Goal: Information Seeking & Learning: Learn about a topic

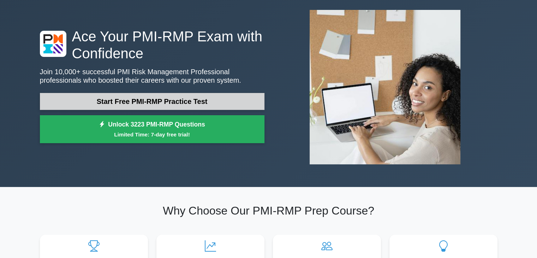
click at [185, 102] on link "Start Free PMI-RMP Practice Test" at bounding box center [152, 101] width 224 height 17
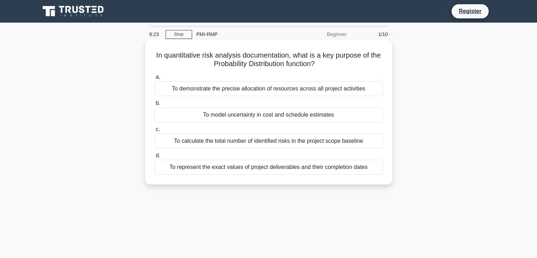
click at [316, 90] on div "To demonstrate the precise allocation of resources across all project activities" at bounding box center [268, 88] width 229 height 15
click at [154, 79] on input "a. To demonstrate the precise allocation of resources across all project activi…" at bounding box center [154, 77] width 0 height 5
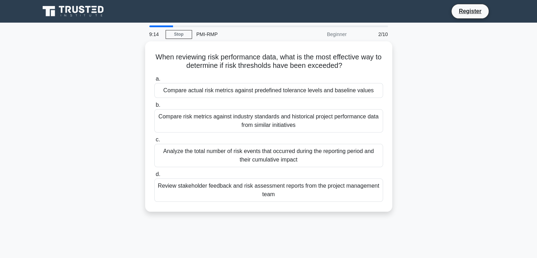
drag, startPoint x: 380, startPoint y: 125, endPoint x: 425, endPoint y: 124, distance: 44.8
drag, startPoint x: 425, startPoint y: 124, endPoint x: 442, endPoint y: 68, distance: 58.3
click at [442, 68] on div "When reviewing risk performance data, what is the most effective way to determi…" at bounding box center [269, 130] width 466 height 179
drag, startPoint x: 299, startPoint y: 89, endPoint x: 439, endPoint y: 91, distance: 140.1
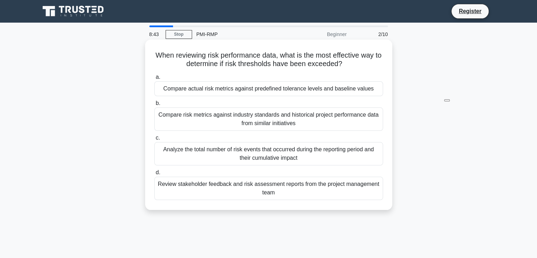
drag, startPoint x: 439, startPoint y: 91, endPoint x: 294, endPoint y: 88, distance: 145.4
click at [294, 88] on div "Compare actual risk metrics against predefined tolerance levels and baseline va…" at bounding box center [268, 88] width 229 height 15
click at [253, 86] on div "Compare actual risk metrics against predefined tolerance levels and baseline va…" at bounding box center [268, 88] width 229 height 15
click at [154, 79] on input "a. Compare actual risk metrics against predefined tolerance levels and baseline…" at bounding box center [154, 77] width 0 height 5
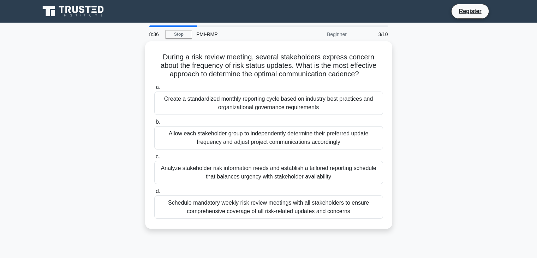
drag, startPoint x: 465, startPoint y: 107, endPoint x: 460, endPoint y: 79, distance: 27.9
click at [460, 79] on div "During a risk review meeting, several stakeholders express concern about the fr…" at bounding box center [269, 139] width 466 height 196
click at [452, 79] on div "During a risk review meeting, several stakeholders express concern about the fr…" at bounding box center [269, 139] width 466 height 196
drag, startPoint x: 447, startPoint y: 78, endPoint x: 478, endPoint y: 64, distance: 34.8
click at [478, 64] on div "During a risk review meeting, several stakeholders express concern about the fr…" at bounding box center [269, 139] width 466 height 196
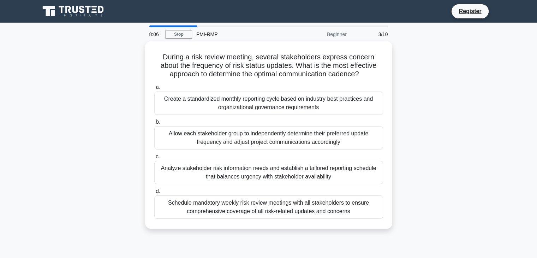
drag, startPoint x: 345, startPoint y: 62, endPoint x: 493, endPoint y: 113, distance: 156.5
click at [493, 113] on div "During a risk review meeting, several stakeholders express concern about the fr…" at bounding box center [269, 139] width 466 height 196
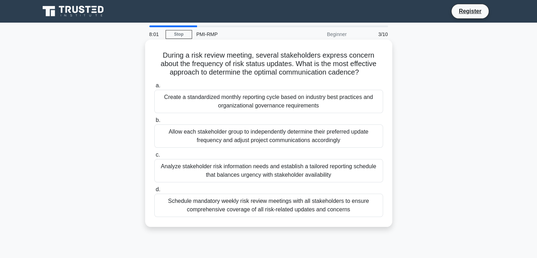
click at [342, 167] on div "Analyze stakeholder risk information needs and establish a tailored reporting s…" at bounding box center [268, 170] width 229 height 23
click at [154, 157] on input "c. Analyze stakeholder risk information needs and establish a tailored reportin…" at bounding box center [154, 154] width 0 height 5
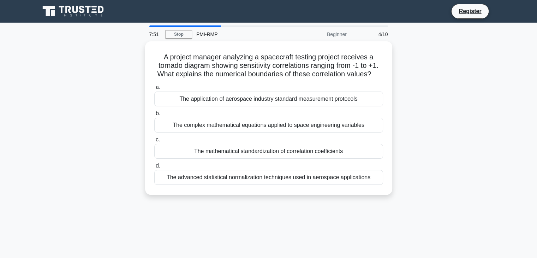
drag, startPoint x: 405, startPoint y: 162, endPoint x: 424, endPoint y: 202, distance: 44.4
click at [424, 203] on div "7:51 Stop PMI-RMP Beginner 4/10 A project manager analyzing a spacecraft testin…" at bounding box center [269, 201] width 466 height 353
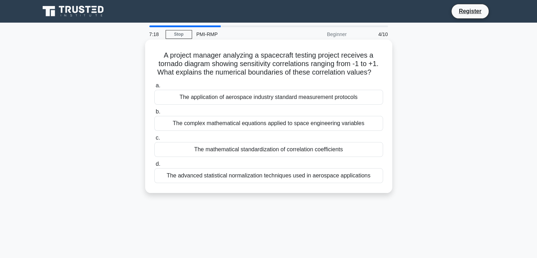
click at [268, 174] on div "The advanced statistical normalization techniques used in aerospace applications" at bounding box center [268, 175] width 229 height 15
click at [154, 166] on input "d. The advanced statistical normalization techniques used in aerospace applicat…" at bounding box center [154, 164] width 0 height 5
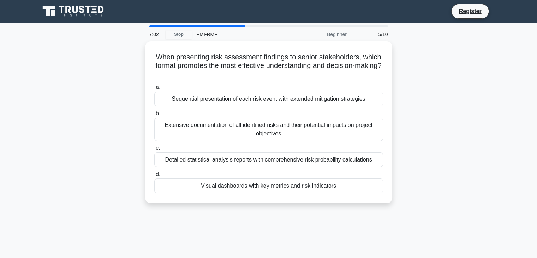
drag, startPoint x: 407, startPoint y: 182, endPoint x: 420, endPoint y: 204, distance: 25.2
click at [420, 204] on div "When presenting risk assessment findings to senior stakeholders, which format p…" at bounding box center [269, 126] width 466 height 170
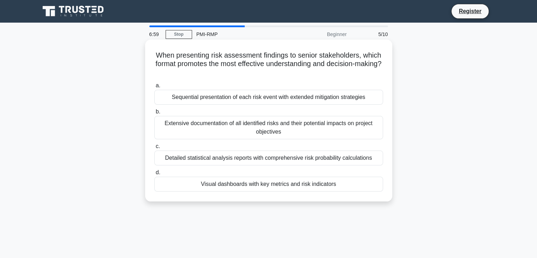
click at [296, 185] on div "Visual dashboards with key metrics and risk indicators" at bounding box center [268, 183] width 229 height 15
click at [154, 175] on input "d. Visual dashboards with key metrics and risk indicators" at bounding box center [154, 172] width 0 height 5
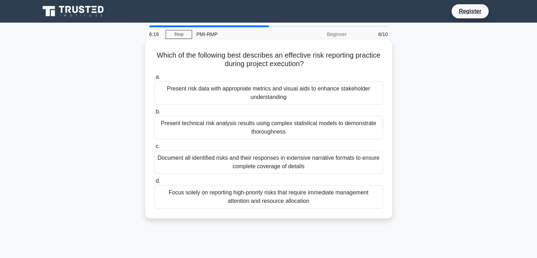
click at [323, 91] on div "Present risk data with appropriate metrics and visual aids to enhance stakehold…" at bounding box center [268, 92] width 229 height 23
click at [154, 79] on input "a. Present risk data with appropriate metrics and visual aids to enhance stakeh…" at bounding box center [154, 77] width 0 height 5
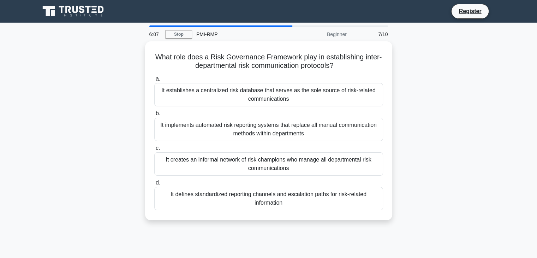
drag, startPoint x: 320, startPoint y: 88, endPoint x: 412, endPoint y: 72, distance: 93.4
drag, startPoint x: 412, startPoint y: 72, endPoint x: 399, endPoint y: 68, distance: 14.4
click at [399, 68] on div "What role does a Risk Governance Framework play in establishing inter-departmen…" at bounding box center [269, 134] width 466 height 187
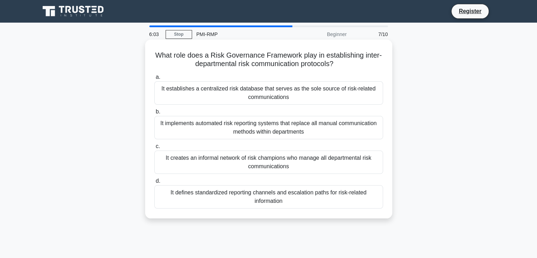
drag, startPoint x: 394, startPoint y: 67, endPoint x: 377, endPoint y: 69, distance: 17.0
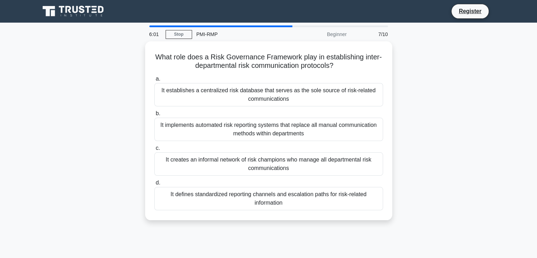
drag, startPoint x: 377, startPoint y: 69, endPoint x: 125, endPoint y: 118, distance: 257.0
click at [125, 117] on div "What role does a Risk Governance Framework play in establishing inter-departmen…" at bounding box center [269, 134] width 466 height 187
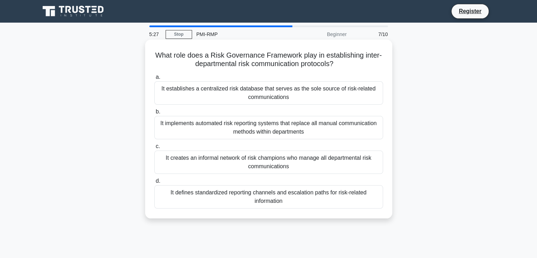
click at [284, 194] on div "It defines standardized reporting channels and escalation paths for risk-relate…" at bounding box center [268, 196] width 229 height 23
click at [154, 183] on input "d. It defines standardized reporting channels and escalation paths for risk-rel…" at bounding box center [154, 181] width 0 height 5
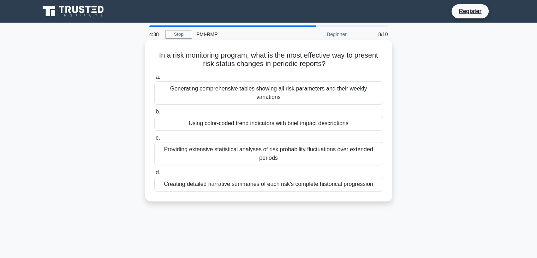
drag, startPoint x: 353, startPoint y: 55, endPoint x: 389, endPoint y: 64, distance: 37.0
click at [389, 64] on div "In a risk monitoring program, what is the most effective way to present risk st…" at bounding box center [268, 121] width 247 height 162
click at [348, 116] on div "Using color-coded trend indicators with brief impact descriptions" at bounding box center [268, 123] width 229 height 15
click at [154, 114] on input "b. Using color-coded trend indicators with brief impact descriptions" at bounding box center [154, 111] width 0 height 5
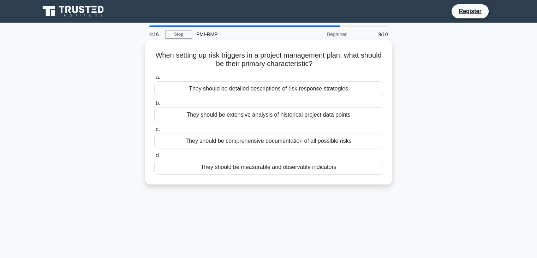
click at [357, 168] on div "They should be measurable and observable indicators" at bounding box center [268, 167] width 229 height 15
click at [154, 158] on input "d. They should be measurable and observable indicators" at bounding box center [154, 155] width 0 height 5
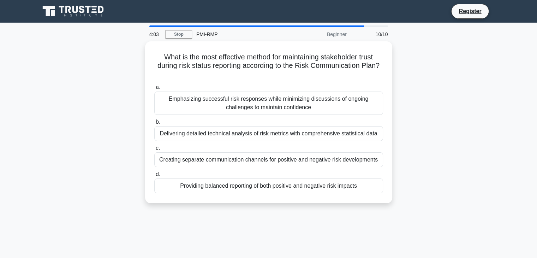
drag, startPoint x: 398, startPoint y: 161, endPoint x: 446, endPoint y: 158, distance: 48.4
drag, startPoint x: 446, startPoint y: 158, endPoint x: 493, endPoint y: 162, distance: 46.7
click at [493, 162] on div "What is the most effective method for maintaining stakeholder trust during risk…" at bounding box center [269, 126] width 466 height 170
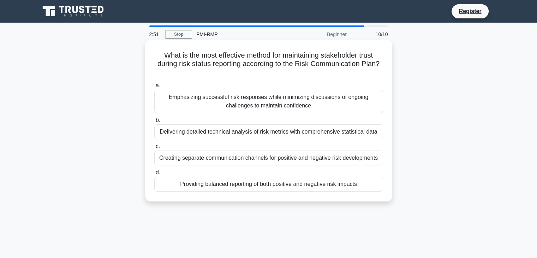
click at [365, 136] on div "Delivering detailed technical analysis of risk metrics with comprehensive stati…" at bounding box center [268, 131] width 229 height 15
click at [154, 122] on input "b. Delivering detailed technical analysis of risk metrics with comprehensive st…" at bounding box center [154, 120] width 0 height 5
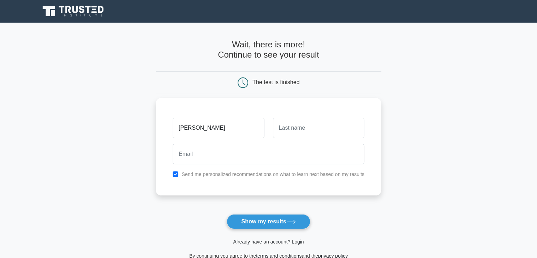
type input "Kim"
type input "Dennis"
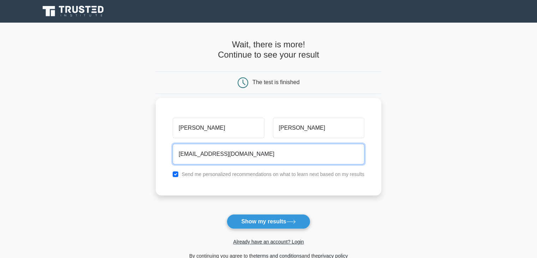
type input "dkimurgor@gmail.com"
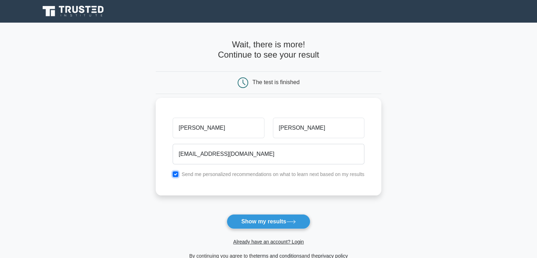
click at [176, 175] on input "checkbox" at bounding box center [176, 174] width 6 height 6
checkbox input "false"
drag, startPoint x: 285, startPoint y: 225, endPoint x: 296, endPoint y: 224, distance: 11.7
click at [285, 224] on button "Show my results" at bounding box center [268, 221] width 83 height 15
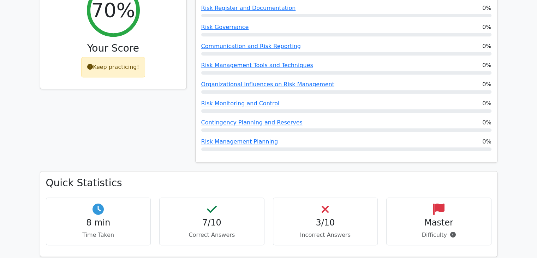
scroll to position [388, 0]
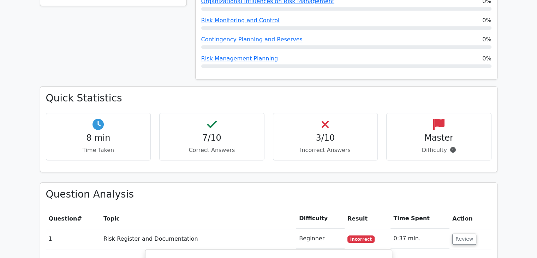
click at [353, 113] on div "3/10 Incorrect Answers" at bounding box center [325, 137] width 105 height 48
click at [308, 133] on h4 "3/10" at bounding box center [325, 138] width 93 height 10
click at [337, 113] on div "3/10 Incorrect Answers" at bounding box center [325, 137] width 105 height 48
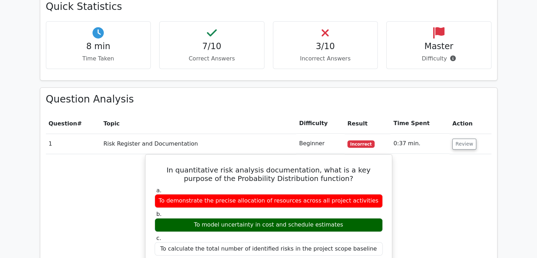
scroll to position [494, 0]
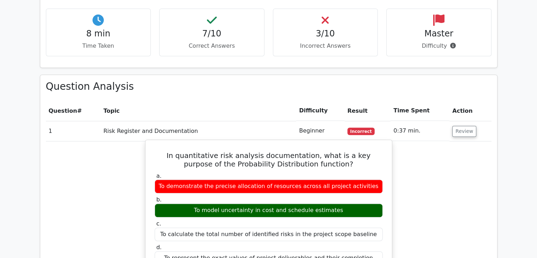
drag, startPoint x: 346, startPoint y: 184, endPoint x: 212, endPoint y: 186, distance: 133.1
click at [212, 203] on div "To model uncertainty in cost and schedule estimates" at bounding box center [269, 210] width 228 height 14
drag, startPoint x: 221, startPoint y: 134, endPoint x: 325, endPoint y: 136, distance: 103.8
click at [325, 151] on h5 "In quantitative risk analysis documentation, what is a key purpose of the Proba…" at bounding box center [268, 159] width 229 height 17
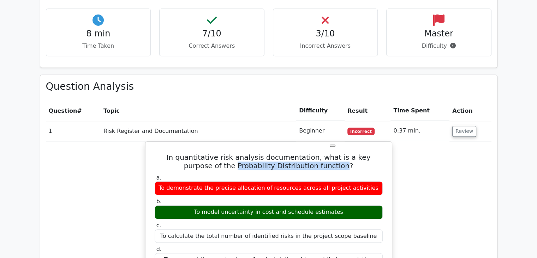
copy h5 "Probability Distribution function"
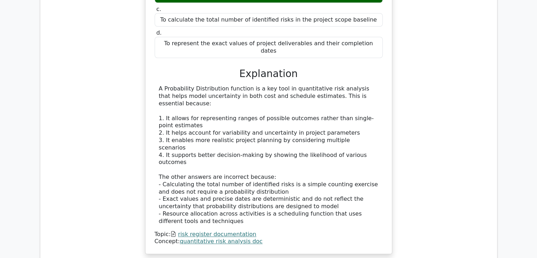
scroll to position [706, 0]
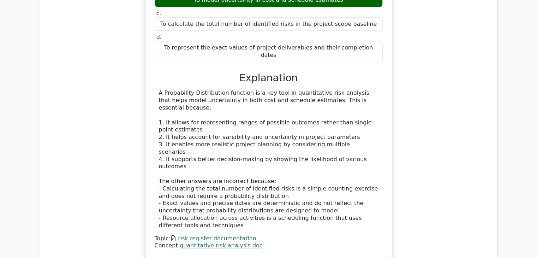
drag, startPoint x: 305, startPoint y: 194, endPoint x: 293, endPoint y: 200, distance: 13.9
drag, startPoint x: 293, startPoint y: 200, endPoint x: 77, endPoint y: 140, distance: 224.3
click at [77, 140] on div "In quantitative risk analysis documentation, what is a key purpose of the Proba…" at bounding box center [268, 97] width 445 height 337
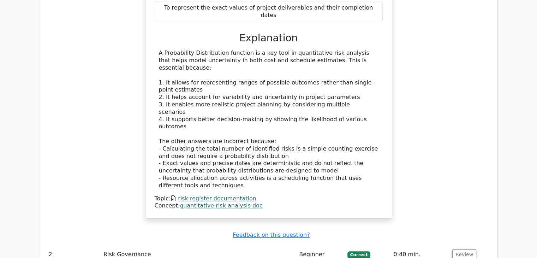
scroll to position [812, 0]
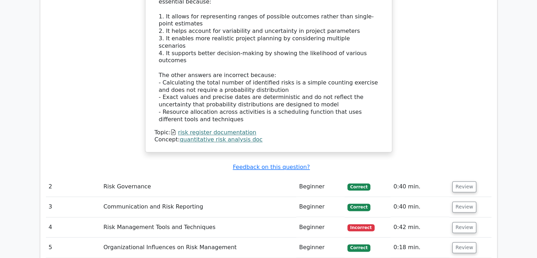
click at [260, 176] on td "Risk Governance" at bounding box center [199, 186] width 196 height 20
click at [457, 181] on button "Review" at bounding box center [464, 186] width 24 height 11
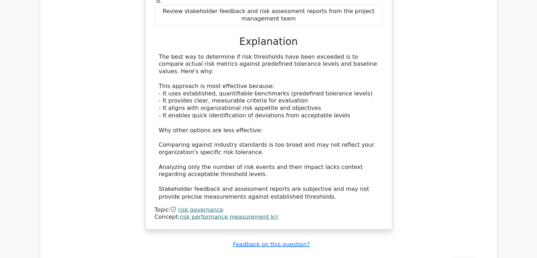
scroll to position [1165, 0]
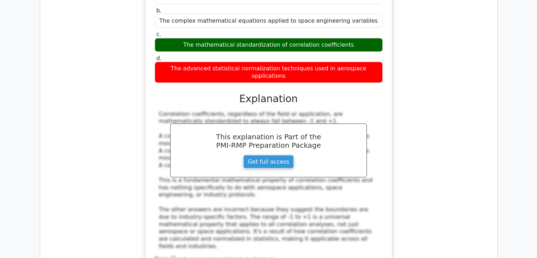
scroll to position [1518, 0]
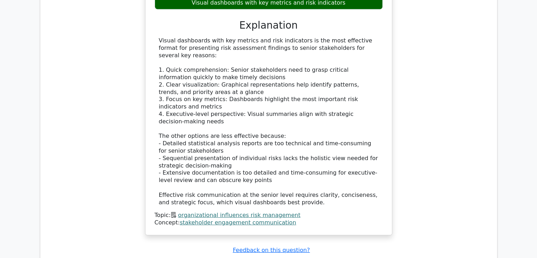
scroll to position [2047, 0]
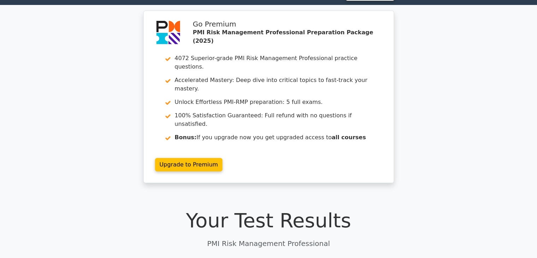
scroll to position [0, 0]
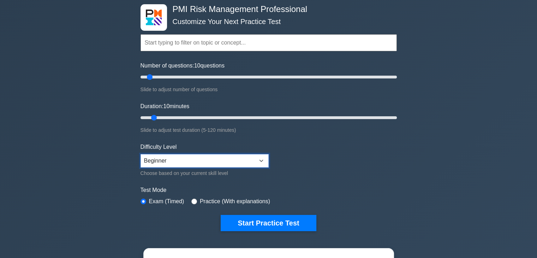
click at [210, 157] on select "Beginner Intermediate Expert" at bounding box center [204, 160] width 128 height 13
select select "intermediate"
click at [140, 154] on select "Beginner Intermediate Expert" at bounding box center [204, 160] width 128 height 13
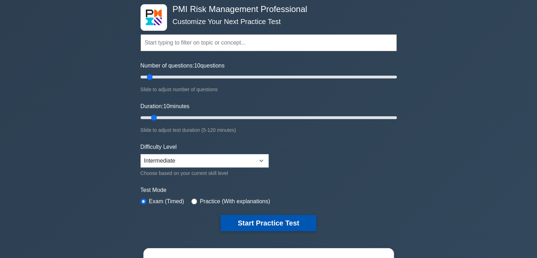
click at [256, 219] on button "Start Practice Test" at bounding box center [268, 223] width 95 height 16
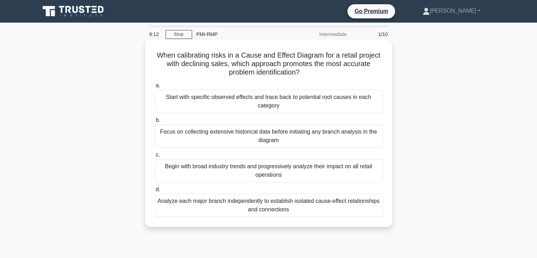
click at [295, 102] on div "Start with specific observed effects and trace back to potential root causes in…" at bounding box center [268, 101] width 229 height 23
click at [154, 88] on input "a. Start with specific observed effects and trace back to potential root causes…" at bounding box center [154, 85] width 0 height 5
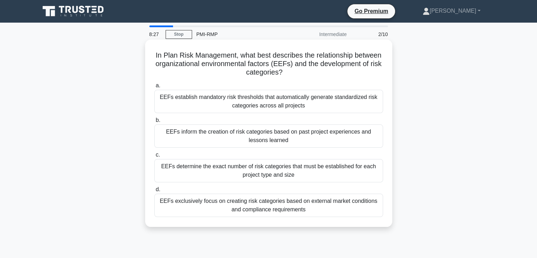
click at [334, 205] on div "EEFs exclusively focus on creating risk categories based on external market con…" at bounding box center [268, 204] width 229 height 23
click at [154, 192] on input "d. EEFs exclusively focus on creating risk categories based on external market …" at bounding box center [154, 189] width 0 height 5
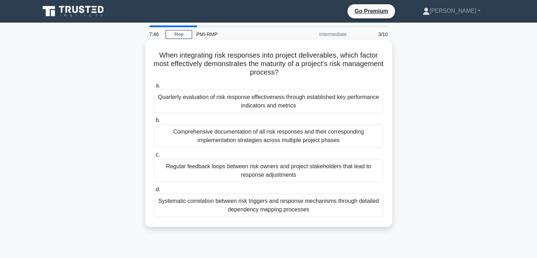
click at [286, 209] on div "Systematic correlation between risk triggers and response mechanisms through de…" at bounding box center [268, 204] width 229 height 23
click at [154, 192] on input "d. Systematic correlation between risk triggers and response mechanisms through…" at bounding box center [154, 189] width 0 height 5
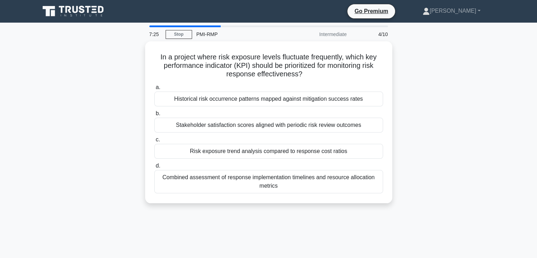
drag, startPoint x: 251, startPoint y: 208, endPoint x: 483, endPoint y: 122, distance: 247.4
click at [483, 122] on div "In a project where risk exposure levels fluctuate frequently, which key perform…" at bounding box center [269, 126] width 466 height 170
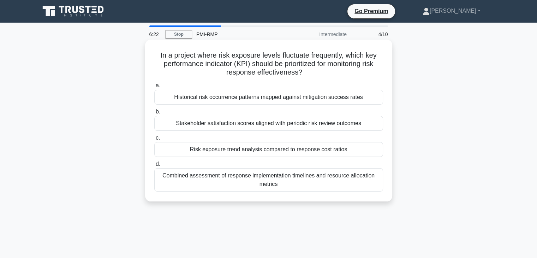
click at [296, 153] on div "Risk exposure trend analysis compared to response cost ratios" at bounding box center [268, 149] width 229 height 15
click at [154, 140] on input "c. Risk exposure trend analysis compared to response cost ratios" at bounding box center [154, 138] width 0 height 5
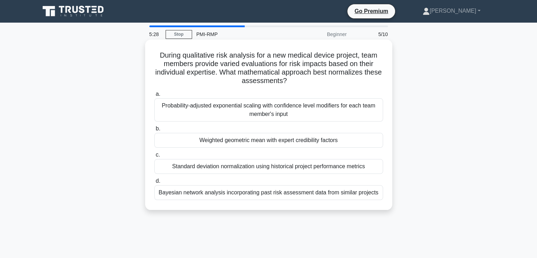
click at [301, 198] on div "Bayesian network analysis incorporating past risk assessment data from similar …" at bounding box center [268, 192] width 229 height 15
click at [154, 183] on input "d. Bayesian network analysis incorporating past risk assessment data from simil…" at bounding box center [154, 181] width 0 height 5
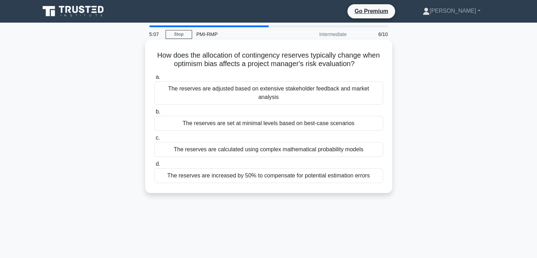
click at [271, 142] on div "The reserves are calculated using complex mathematical probability models" at bounding box center [268, 149] width 229 height 15
click at [154, 140] on input "c. The reserves are calculated using complex mathematical probability models" at bounding box center [154, 138] width 0 height 5
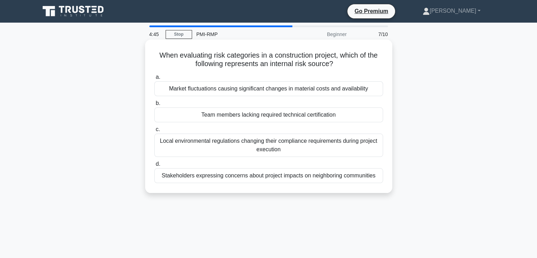
click at [274, 118] on div "Team members lacking required technical certification" at bounding box center [268, 114] width 229 height 15
click at [154, 106] on input "b. Team members lacking required technical certification" at bounding box center [154, 103] width 0 height 5
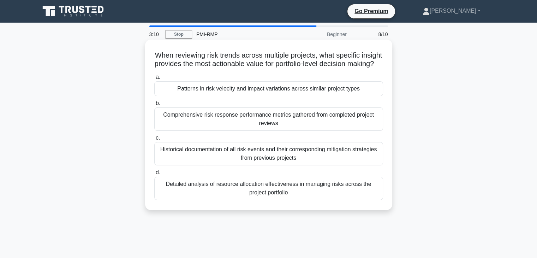
click at [352, 96] on div "Patterns in risk velocity and impact variations across similar project types" at bounding box center [268, 88] width 229 height 15
click at [154, 79] on input "a. Patterns in risk velocity and impact variations across similar project types" at bounding box center [154, 77] width 0 height 5
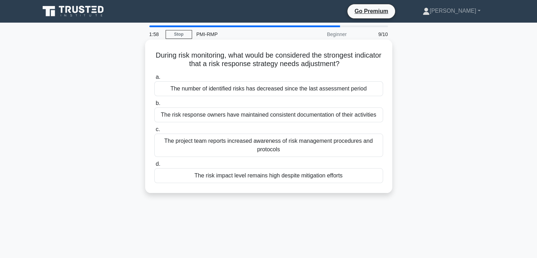
click at [316, 177] on div "The risk impact level remains high despite mitigation efforts" at bounding box center [268, 175] width 229 height 15
click at [154, 166] on input "d. The risk impact level remains high despite mitigation efforts" at bounding box center [154, 164] width 0 height 5
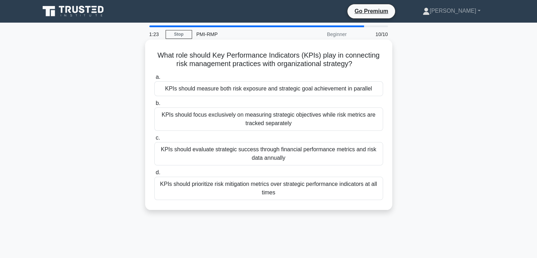
click at [317, 86] on div "KPIs should measure both risk exposure and strategic goal achievement in parall…" at bounding box center [268, 88] width 229 height 15
click at [154, 79] on input "a. KPIs should measure both risk exposure and strategic goal achievement in par…" at bounding box center [154, 77] width 0 height 5
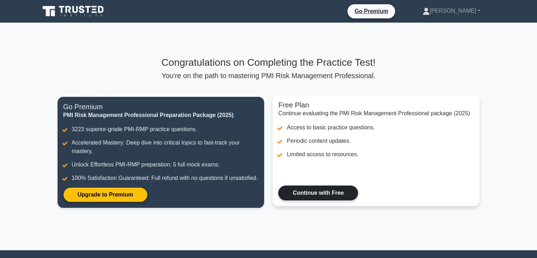
click at [325, 189] on link "Continue with Free" at bounding box center [318, 192] width 80 height 15
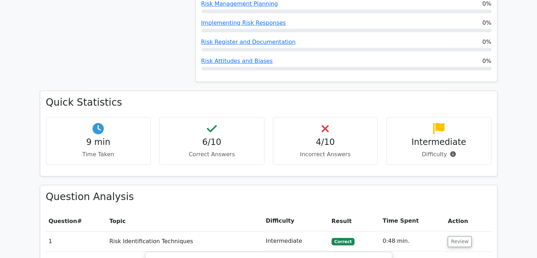
scroll to position [405, 0]
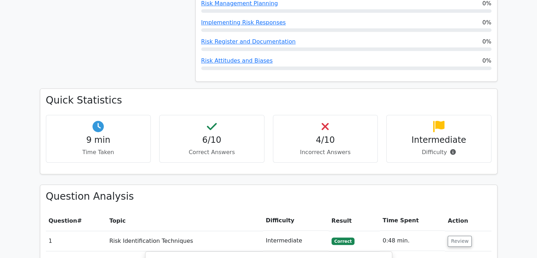
click at [319, 115] on div "4/10 Incorrect Answers" at bounding box center [325, 139] width 105 height 48
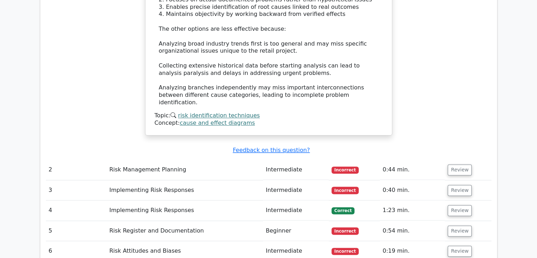
scroll to position [888, 0]
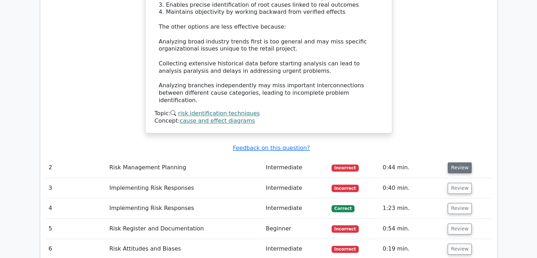
click at [455, 162] on button "Review" at bounding box center [460, 167] width 24 height 11
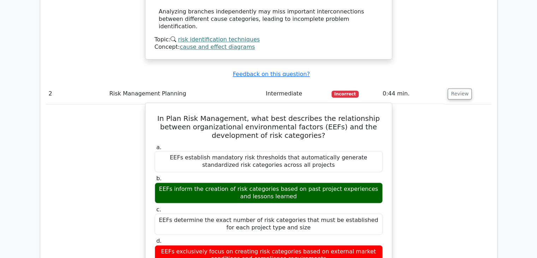
scroll to position [926, 0]
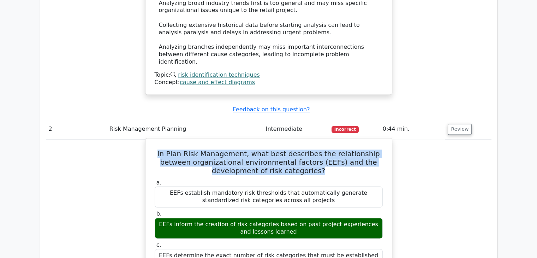
drag, startPoint x: 169, startPoint y: 113, endPoint x: 323, endPoint y: 130, distance: 154.9
click at [323, 149] on h5 "In Plan Risk Management, what best describes the relationship between organizat…" at bounding box center [268, 161] width 229 height 25
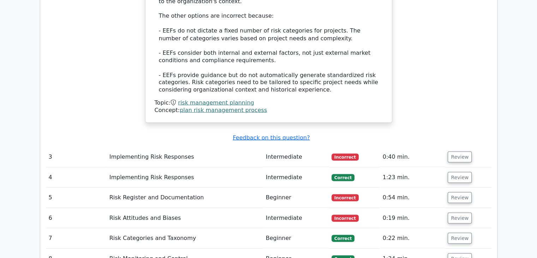
scroll to position [1314, 0]
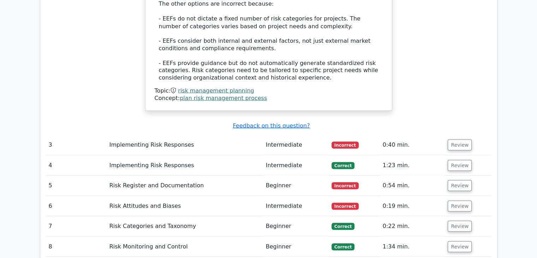
click at [165, 134] on td "Implementing Risk Responses" at bounding box center [185, 144] width 156 height 20
click at [460, 139] on button "Review" at bounding box center [460, 144] width 24 height 11
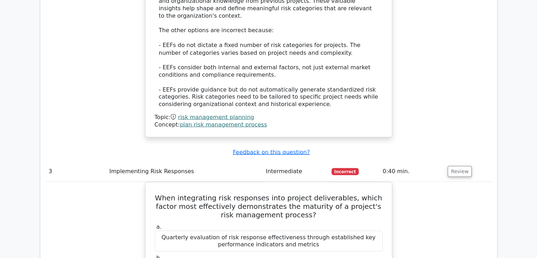
scroll to position [1279, 0]
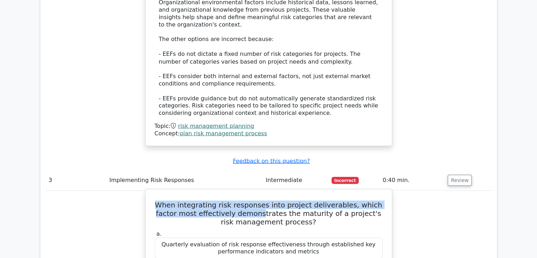
drag, startPoint x: 157, startPoint y: 154, endPoint x: 249, endPoint y: 163, distance: 92.5
click at [249, 200] on h5 "When integrating risk responses into project deliverables, which factor most ef…" at bounding box center [268, 212] width 229 height 25
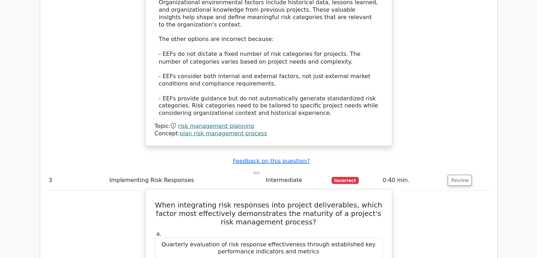
click at [307, 200] on h5 "When integrating risk responses into project deliverables, which factor most ef…" at bounding box center [268, 212] width 229 height 25
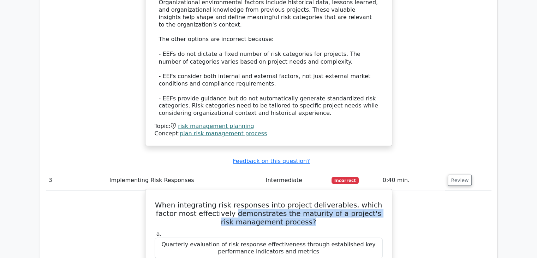
drag, startPoint x: 225, startPoint y: 164, endPoint x: 322, endPoint y: 170, distance: 97.6
click at [322, 200] on h5 "When integrating risk responses into project deliverables, which factor most ef…" at bounding box center [268, 212] width 229 height 25
click at [251, 200] on h5 "When integrating risk responses into project deliverables, which factor most ef…" at bounding box center [268, 212] width 229 height 25
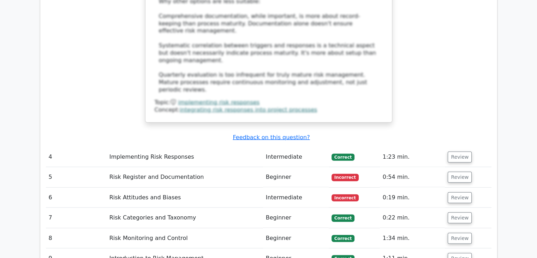
scroll to position [1738, 0]
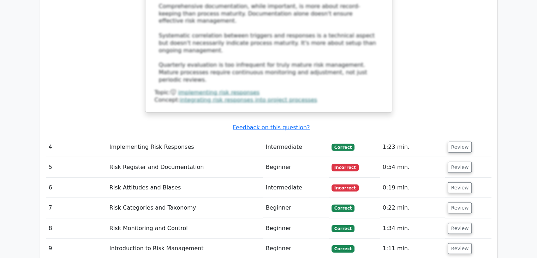
click at [160, 157] on td "Risk Register and Documentation" at bounding box center [185, 167] width 156 height 20
click at [452, 162] on button "Review" at bounding box center [460, 167] width 24 height 11
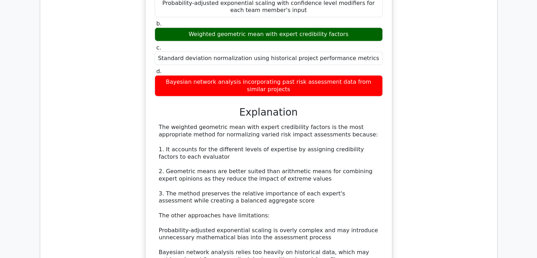
scroll to position [1985, 0]
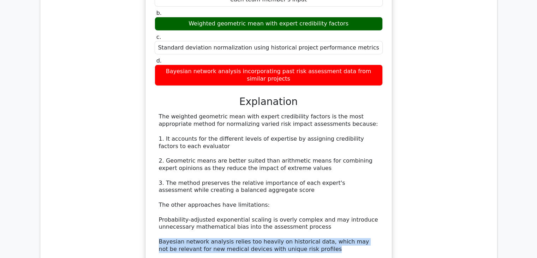
drag, startPoint x: 311, startPoint y: 174, endPoint x: 158, endPoint y: 169, distance: 153.3
click at [159, 169] on div "The weighted geometric mean with expert credibility factors is the most appropr…" at bounding box center [269, 197] width 220 height 169
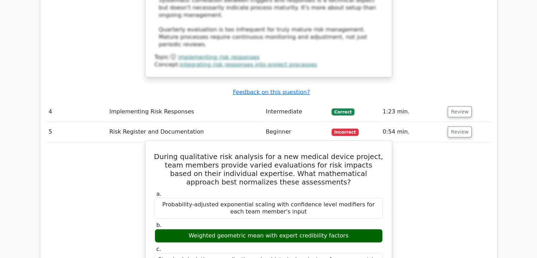
scroll to position [1809, 0]
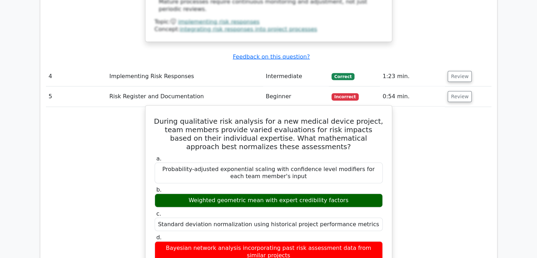
drag, startPoint x: 293, startPoint y: 183, endPoint x: 268, endPoint y: 174, distance: 26.6
click at [268, 241] on div "Bayesian network analysis incorporating past risk assessment data from similar …" at bounding box center [269, 251] width 228 height 21
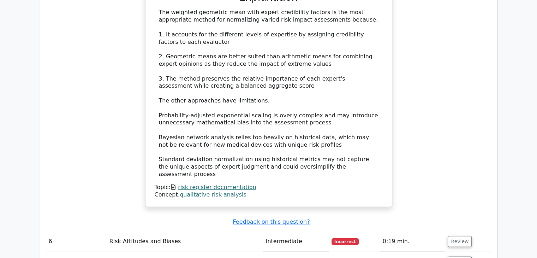
scroll to position [2126, 0]
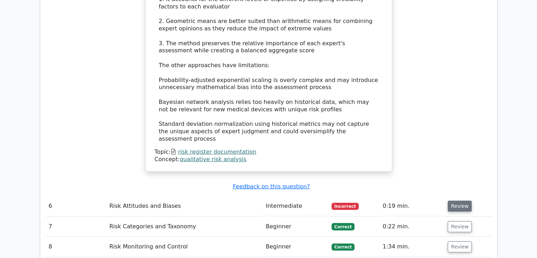
click at [450, 200] on button "Review" at bounding box center [460, 205] width 24 height 11
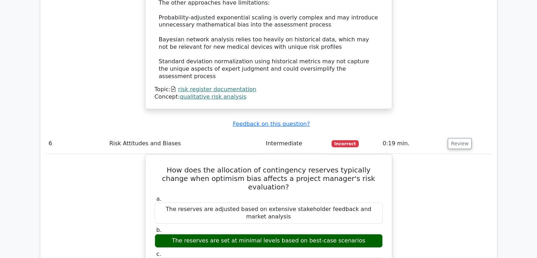
scroll to position [2197, 0]
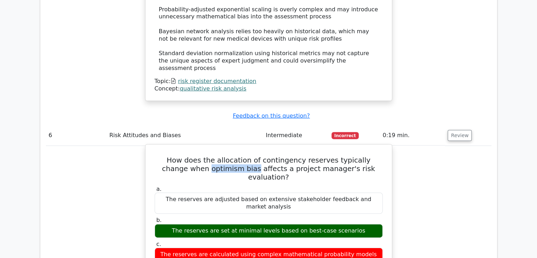
drag, startPoint x: 220, startPoint y: 88, endPoint x: 174, endPoint y: 92, distance: 46.1
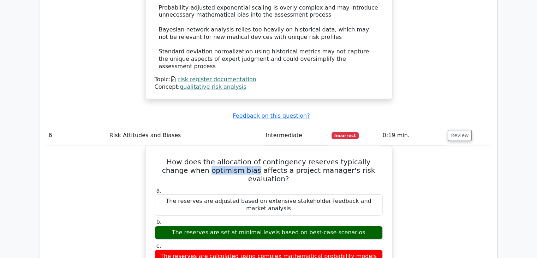
copy h5 "optimism bias"
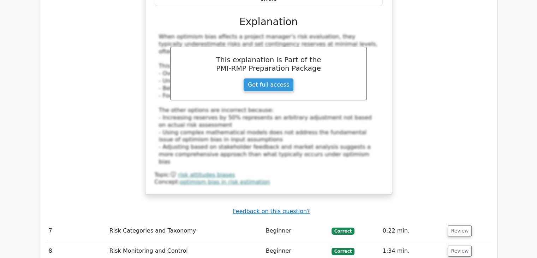
scroll to position [2515, 0]
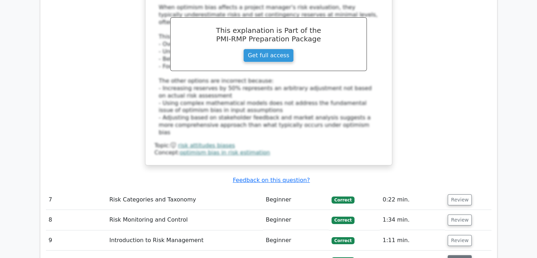
click at [451, 255] on button "Review" at bounding box center [460, 260] width 24 height 11
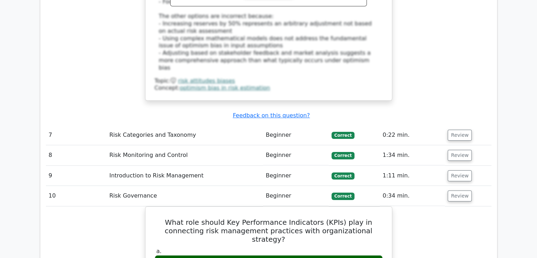
scroll to position [2585, 0]
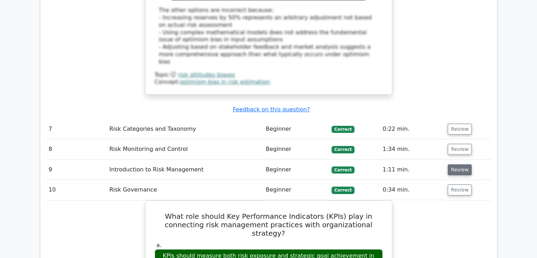
click at [459, 164] on button "Review" at bounding box center [460, 169] width 24 height 11
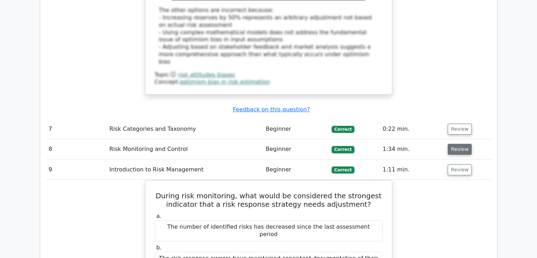
click at [451, 144] on button "Review" at bounding box center [460, 149] width 24 height 11
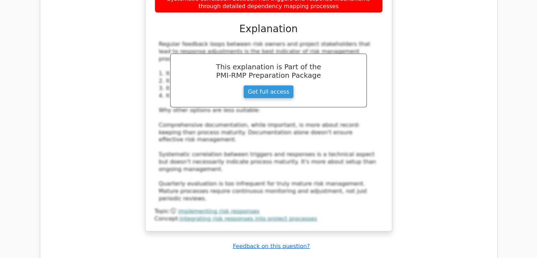
scroll to position [1632, 0]
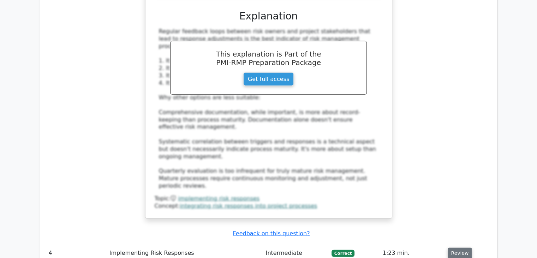
click at [450, 247] on button "Review" at bounding box center [460, 252] width 24 height 11
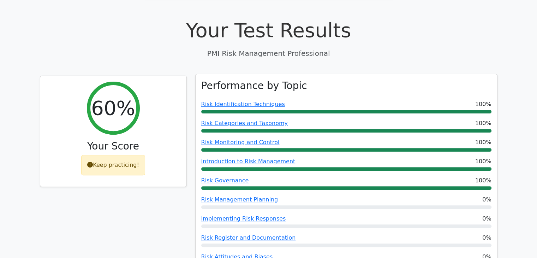
scroll to position [220, 0]
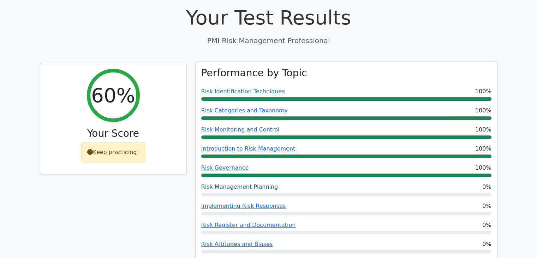
click at [239, 183] on link "Risk Management Planning" at bounding box center [239, 186] width 77 height 7
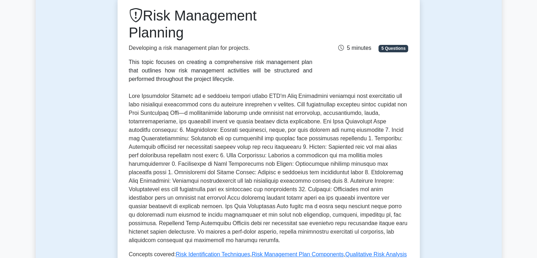
scroll to position [35, 0]
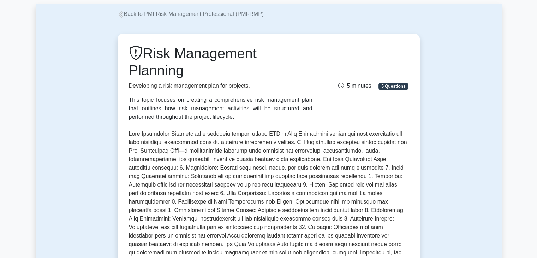
drag, startPoint x: 185, startPoint y: 73, endPoint x: 147, endPoint y: 54, distance: 42.8
click at [147, 54] on h1 "Risk Management Planning" at bounding box center [221, 62] width 184 height 34
copy h1 "Risk Management Planning"
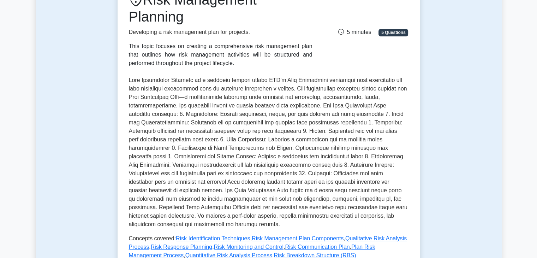
scroll to position [106, 0]
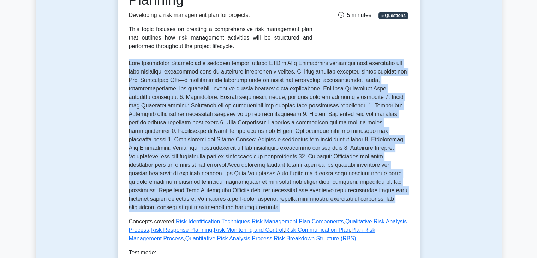
drag, startPoint x: 142, startPoint y: 195, endPoint x: 127, endPoint y: 67, distance: 129.4
click at [127, 67] on div "Risk Management Planning Developing a risk management plan for projects. This t…" at bounding box center [269, 137] width 302 height 349
copy p "Lore Ipsumdolor Sitametc ad e seddoeiu tempori utlabo ETD'm Aliq Enimadmini ven…"
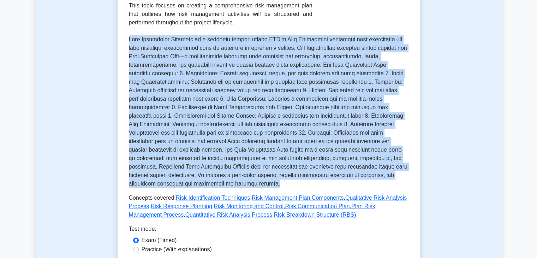
scroll to position [176, 0]
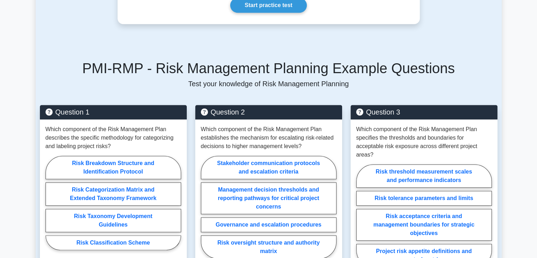
scroll to position [424, 0]
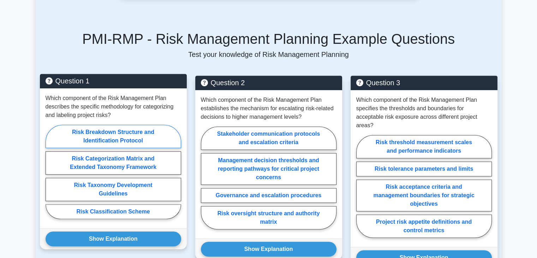
click at [157, 133] on label "Risk Breakdown Structure and Identification Protocol" at bounding box center [114, 136] width 136 height 23
click at [50, 172] on input "Risk Breakdown Structure and Identification Protocol" at bounding box center [48, 174] width 5 height 5
radio input "true"
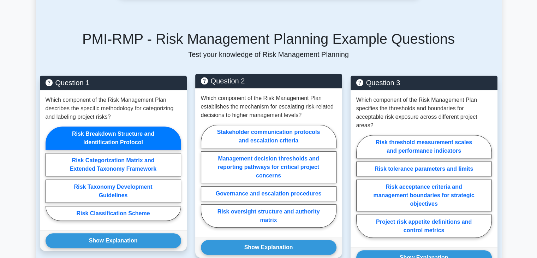
drag, startPoint x: 325, startPoint y: 131, endPoint x: 337, endPoint y: 115, distance: 20.4
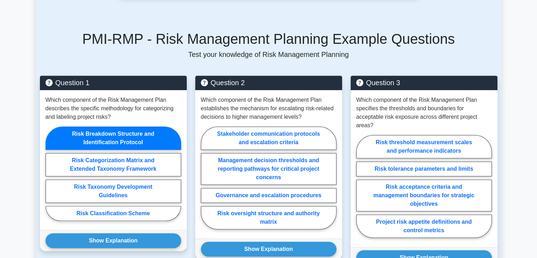
drag, startPoint x: 337, startPoint y: 115, endPoint x: 515, endPoint y: 58, distance: 186.8
click at [515, 58] on main "Back to PMI Risk Management Professional (PMI-RMP) Risk Management Planning Dev…" at bounding box center [268, 78] width 537 height 959
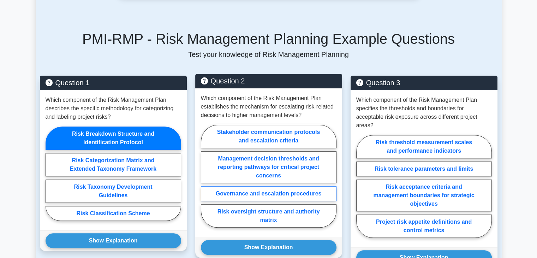
click at [301, 192] on label "Governance and escalation procedures" at bounding box center [269, 193] width 136 height 15
click at [205, 180] on input "Governance and escalation procedures" at bounding box center [203, 178] width 5 height 5
radio input "true"
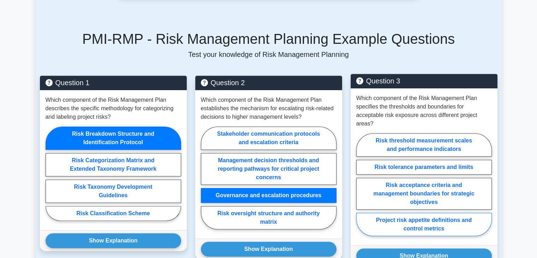
click at [453, 226] on label "Project risk appetite definitions and control metrics" at bounding box center [424, 223] width 136 height 23
click at [361, 189] on input "Project risk appetite definitions and control metrics" at bounding box center [358, 186] width 5 height 5
radio input "true"
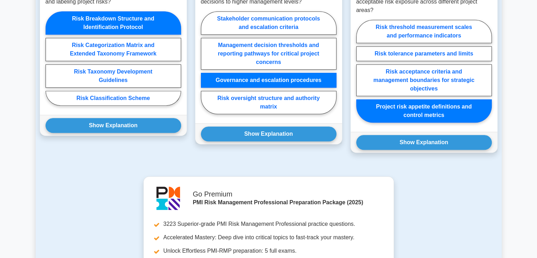
scroll to position [565, 0]
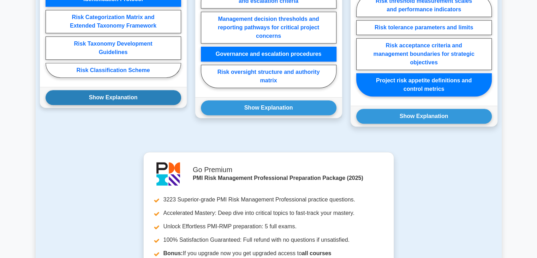
click at [118, 99] on button "Show Explanation" at bounding box center [114, 97] width 136 height 15
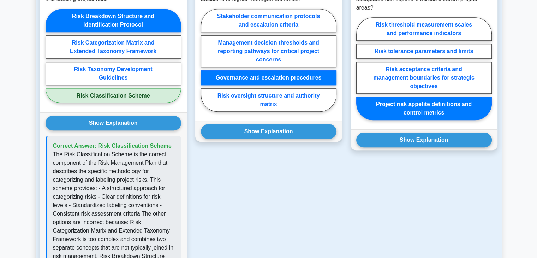
scroll to position [529, 0]
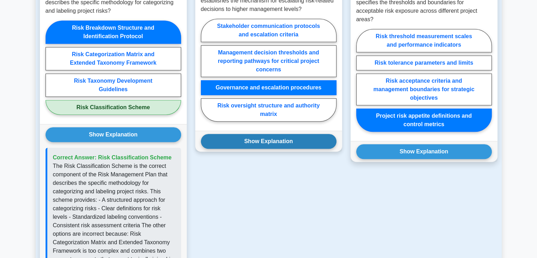
click at [239, 142] on button "Show Explanation" at bounding box center [269, 141] width 136 height 15
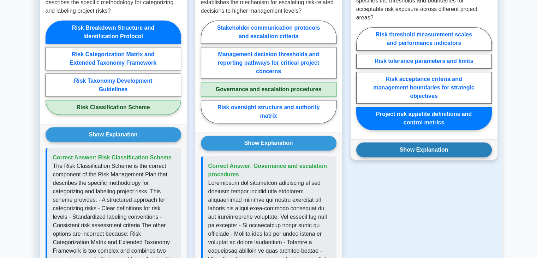
click at [404, 149] on button "Show Explanation" at bounding box center [424, 149] width 136 height 15
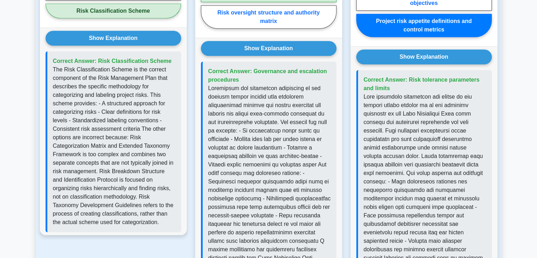
scroll to position [635, 0]
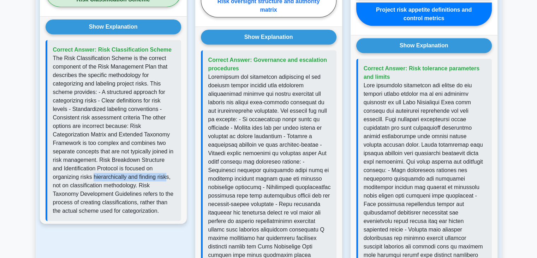
drag, startPoint x: 65, startPoint y: 175, endPoint x: 138, endPoint y: 178, distance: 72.4
click at [138, 178] on p "The Risk Classification Scheme is the correct component of the Risk Management …" at bounding box center [114, 134] width 122 height 161
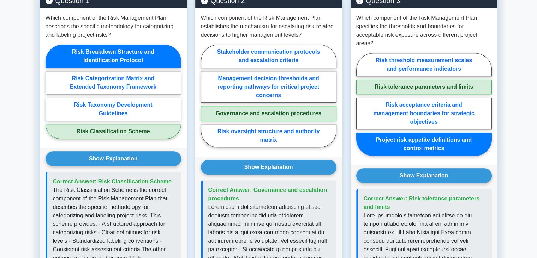
scroll to position [494, 0]
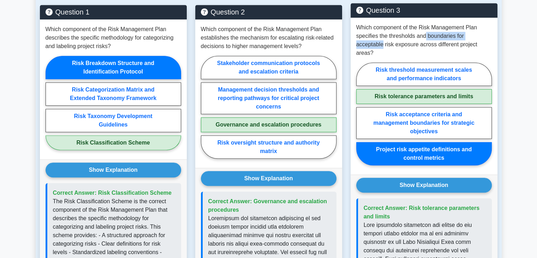
drag, startPoint x: 383, startPoint y: 44, endPoint x: 425, endPoint y: 36, distance: 43.2
click at [425, 36] on p "Which component of the Risk Management Plan specifies the thresholds and bounda…" at bounding box center [424, 40] width 136 height 34
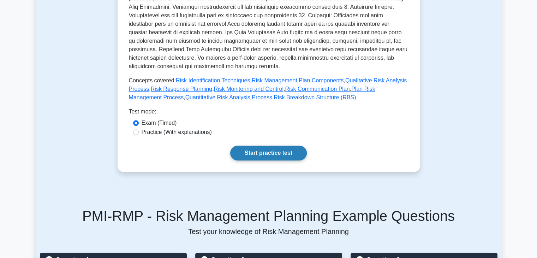
scroll to position [247, 0]
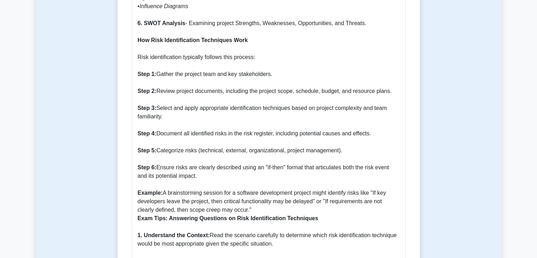
scroll to position [661, 0]
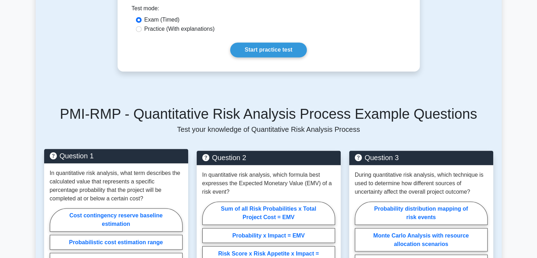
scroll to position [1140, 0]
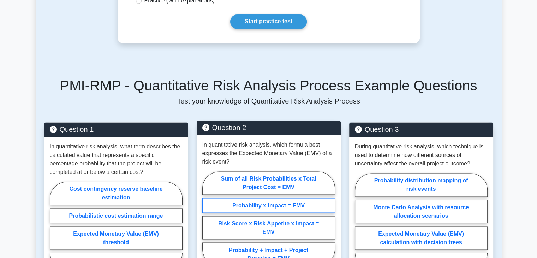
click at [239, 198] on label "Probability x Impact = EMV" at bounding box center [268, 205] width 133 height 15
click at [207, 218] on input "Probability x Impact = EMV" at bounding box center [204, 220] width 5 height 5
radio input "true"
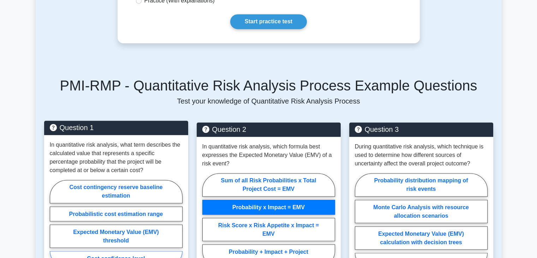
click at [98, 251] on label "Cost confidence level" at bounding box center [116, 258] width 133 height 15
click at [54, 227] on input "Cost confidence level" at bounding box center [52, 224] width 5 height 5
radio input "true"
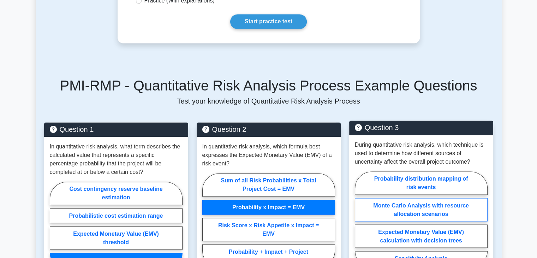
click at [449, 198] on label "Monte Carlo Analysis with resource allocation scenarios" at bounding box center [421, 209] width 133 height 23
click at [359, 218] on input "Monte Carlo Analysis with resource allocation scenarios" at bounding box center [357, 220] width 5 height 5
radio input "true"
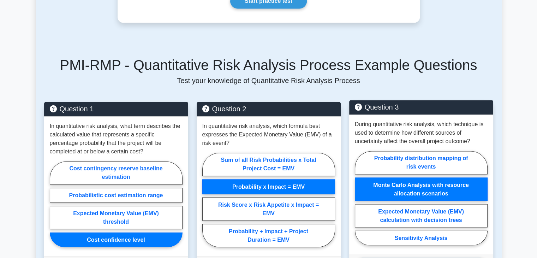
scroll to position [1211, 0]
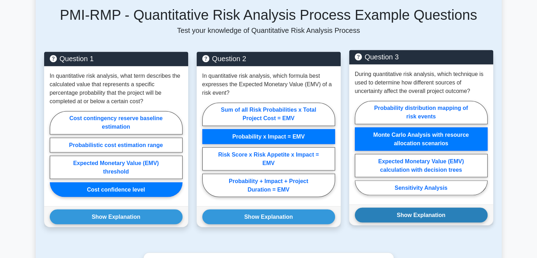
click at [425, 207] on button "Show Explanation" at bounding box center [421, 214] width 133 height 15
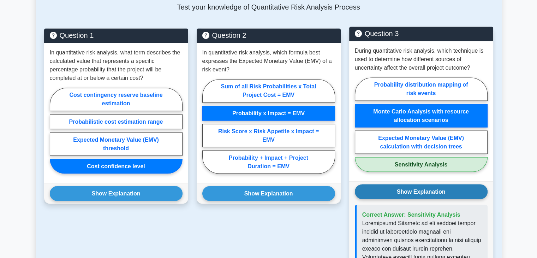
scroll to position [1246, 0]
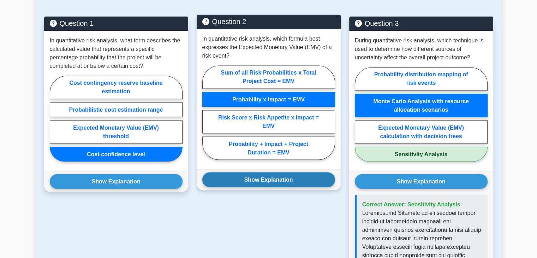
click at [259, 172] on button "Show Explanation" at bounding box center [268, 179] width 133 height 15
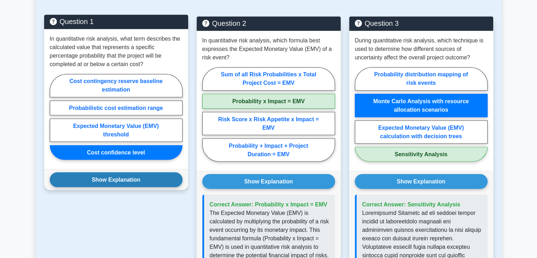
click at [138, 172] on button "Show Explanation" at bounding box center [116, 179] width 133 height 15
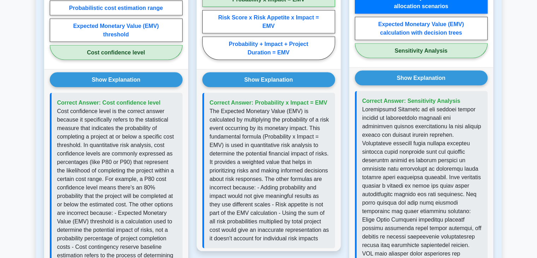
scroll to position [1352, 0]
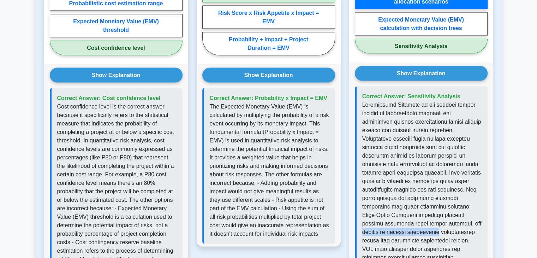
drag, startPoint x: 474, startPoint y: 208, endPoint x: 396, endPoint y: 209, distance: 78.4
click at [396, 209] on p at bounding box center [422, 211] width 120 height 220
drag, startPoint x: 383, startPoint y: 223, endPoint x: 390, endPoint y: 205, distance: 19.4
click at [390, 205] on p at bounding box center [422, 211] width 120 height 220
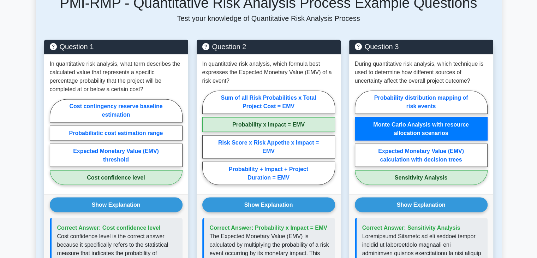
scroll to position [1211, 0]
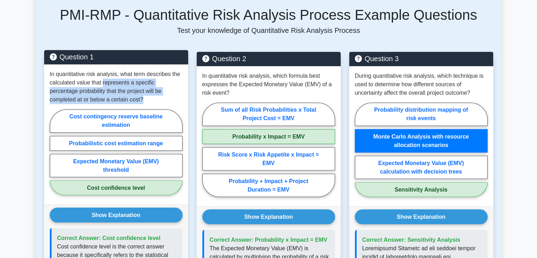
drag, startPoint x: 102, startPoint y: 67, endPoint x: 114, endPoint y: 80, distance: 17.5
click at [114, 80] on p "In quantitative risk analysis, what term describes the calculated value that re…" at bounding box center [116, 87] width 133 height 34
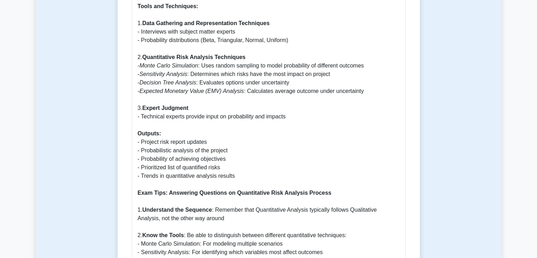
scroll to position [540, 0]
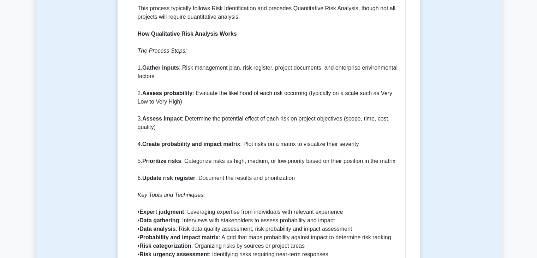
scroll to position [517, 0]
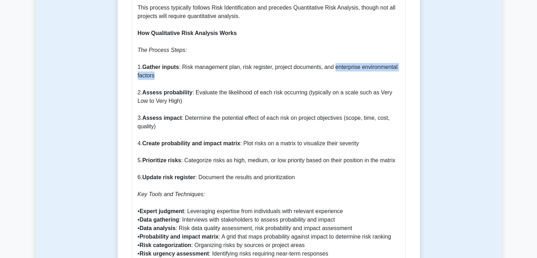
drag, startPoint x: 333, startPoint y: 61, endPoint x: 332, endPoint y: 65, distance: 3.8
click at [332, 65] on p "Qualitative Risk Analysis Process Explained Qualitative Risk Analysis is a crit…" at bounding box center [269, 224] width 262 height 864
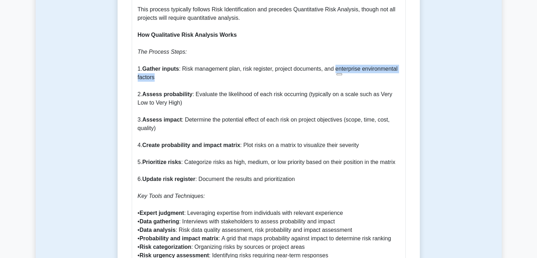
copy p "enterprise environmental factors"
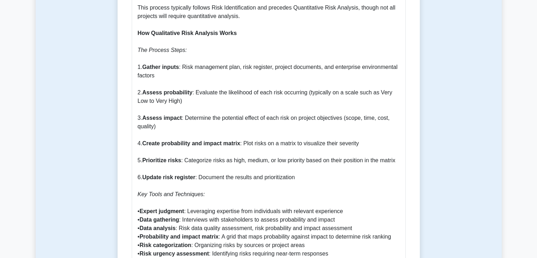
click at [295, 58] on p "Qualitative Risk Analysis Process Explained Qualitative Risk Analysis is a crit…" at bounding box center [269, 224] width 262 height 864
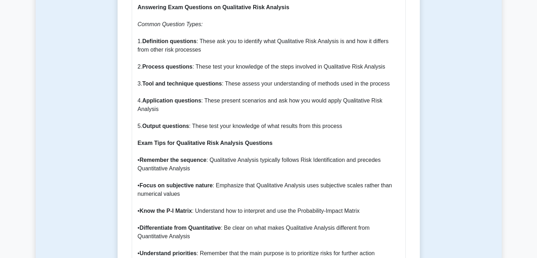
scroll to position [785, 0]
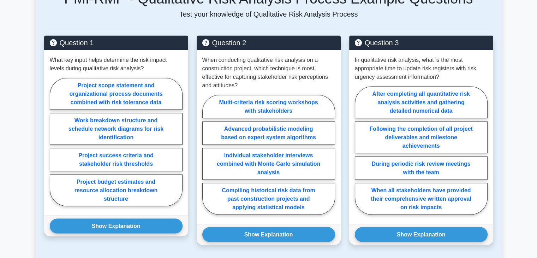
scroll to position [1298, 0]
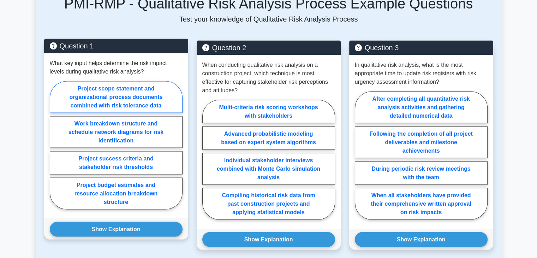
click at [137, 91] on label "Project scope statement and organizational process documents combined with risk…" at bounding box center [116, 97] width 133 height 32
click at [54, 145] on input "Project scope statement and organizational process documents combined with risk…" at bounding box center [52, 147] width 5 height 5
radio input "true"
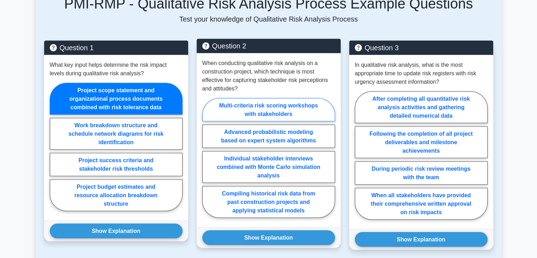
click at [302, 102] on label "Multi-criteria risk scoring workshops with stakeholders" at bounding box center [268, 109] width 133 height 23
click at [207, 157] on input "Multi-criteria risk scoring workshops with stakeholders" at bounding box center [204, 159] width 5 height 5
radio input "true"
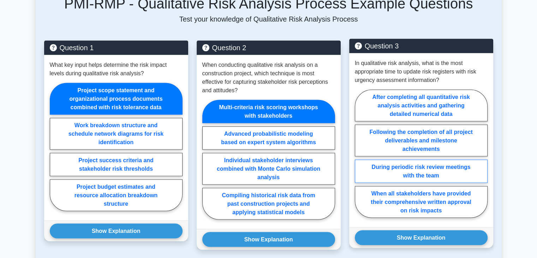
click at [428, 165] on label "During periodic risk review meetings with the team" at bounding box center [421, 170] width 133 height 23
click at [359, 158] on input "During periodic risk review meetings with the team" at bounding box center [357, 155] width 5 height 5
radio input "true"
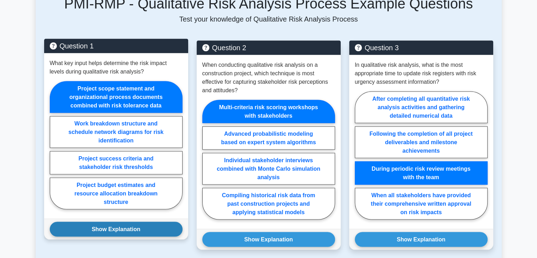
click at [108, 221] on button "Show Explanation" at bounding box center [116, 228] width 133 height 15
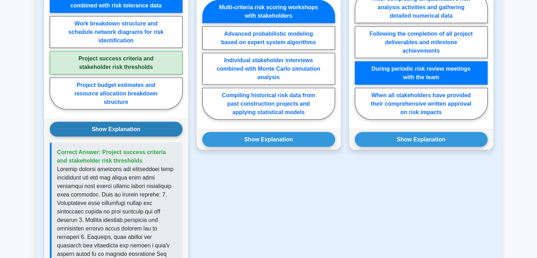
scroll to position [1398, 0]
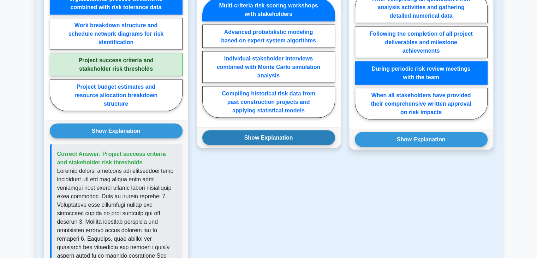
click at [254, 130] on button "Show Explanation" at bounding box center [268, 137] width 133 height 15
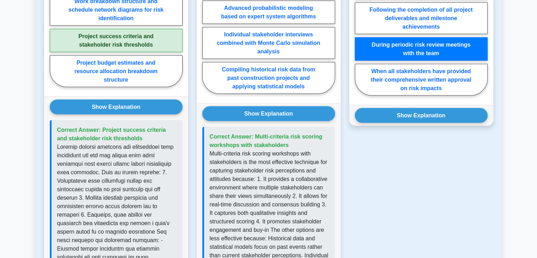
scroll to position [1423, 0]
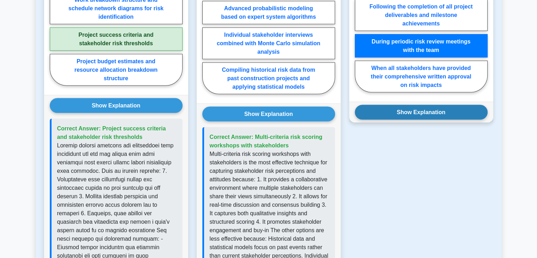
click at [391, 109] on button "Show Explanation" at bounding box center [421, 112] width 133 height 15
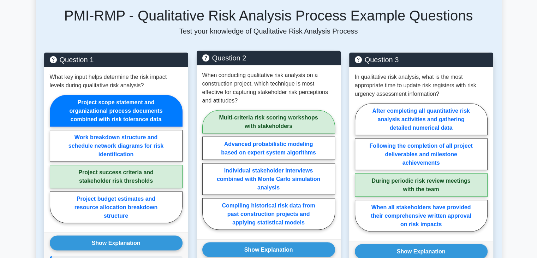
scroll to position [1276, 0]
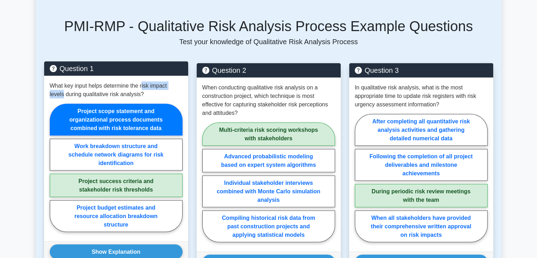
drag, startPoint x: 142, startPoint y: 76, endPoint x: 62, endPoint y: 86, distance: 80.1
click at [62, 86] on p "What key input helps determine the risk impact levels during qualitative risk a…" at bounding box center [116, 89] width 133 height 17
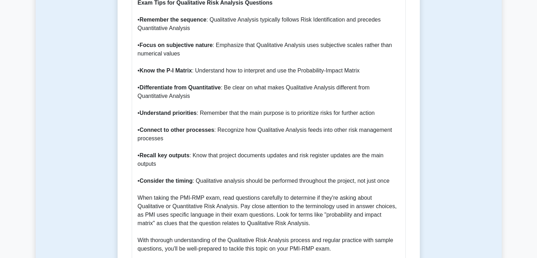
scroll to position [923, 0]
